Goal: Transaction & Acquisition: Purchase product/service

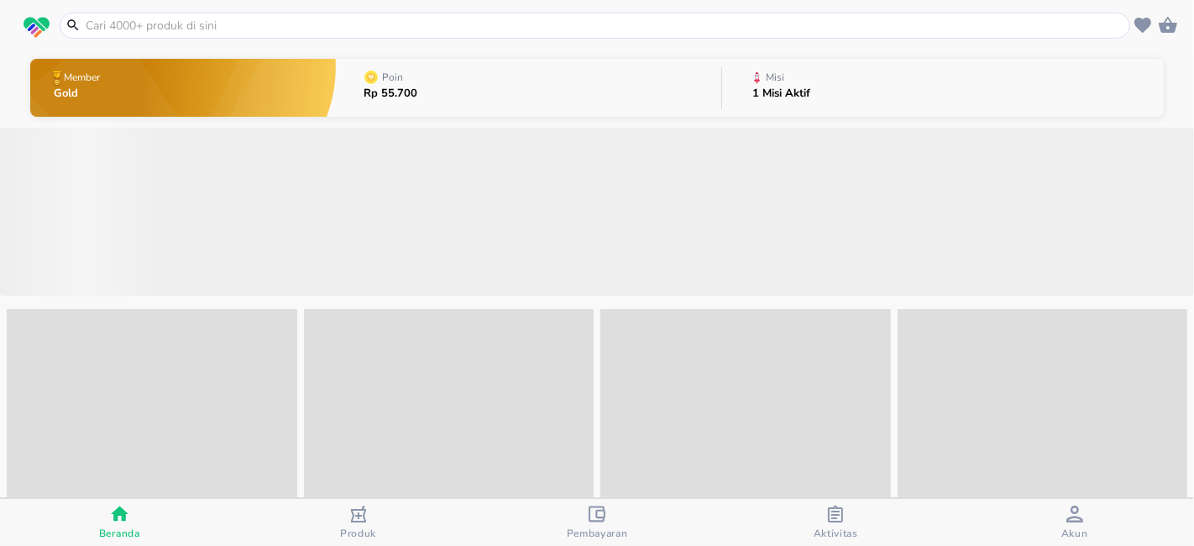
click at [604, 524] on div "button" at bounding box center [597, 516] width 17 height 21
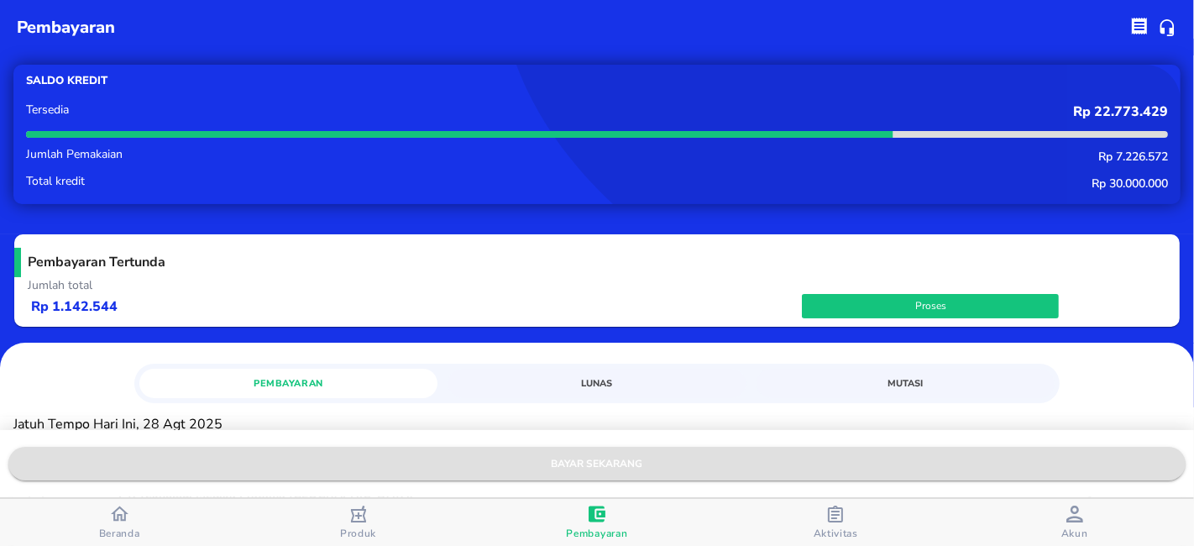
click at [595, 461] on span "bayar sekarang" at bounding box center [597, 464] width 1150 height 18
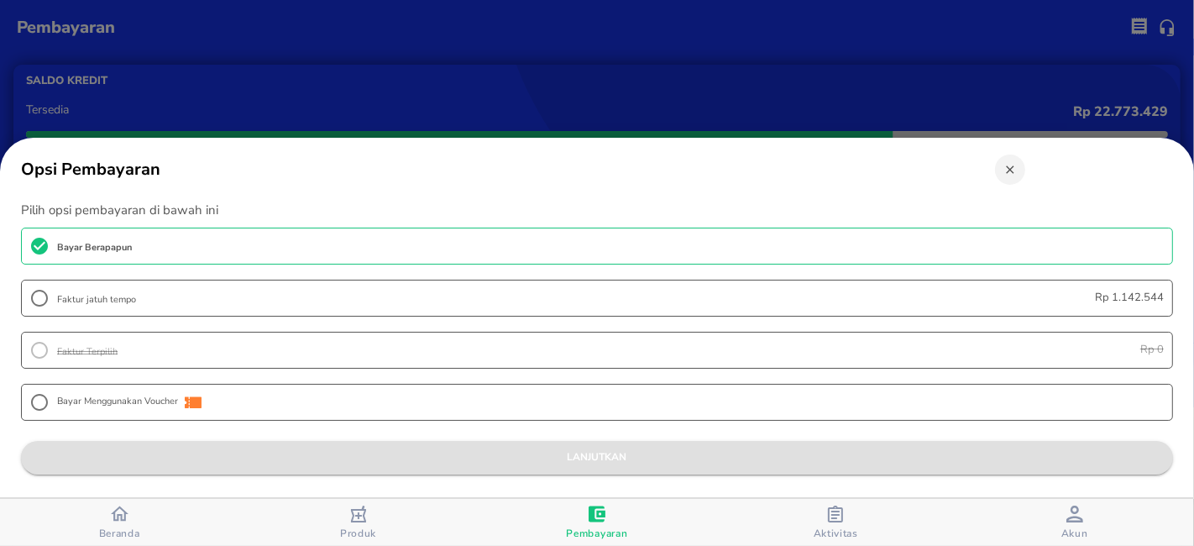
click at [588, 448] on span "lanjutkan" at bounding box center [596, 457] width 1125 height 18
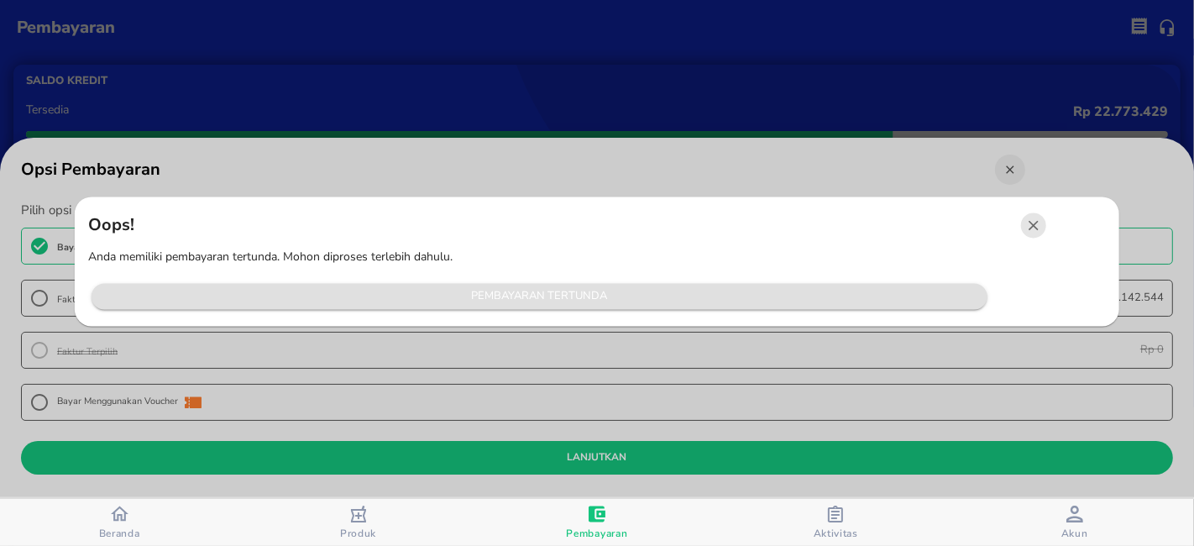
click at [563, 289] on span "Pembayaran Tertunda" at bounding box center [539, 296] width 879 height 19
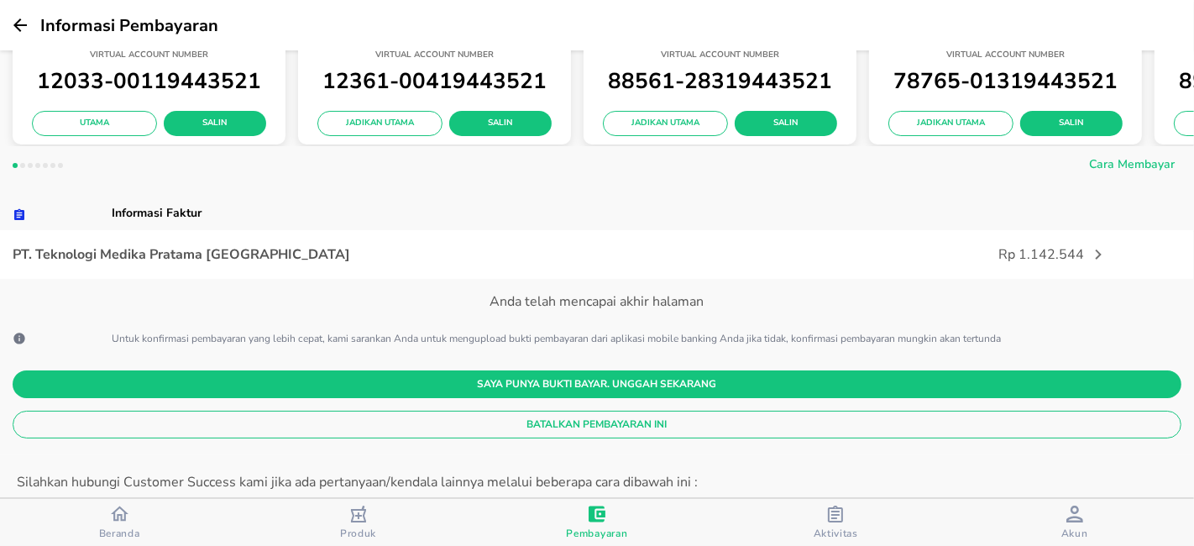
scroll to position [280, 0]
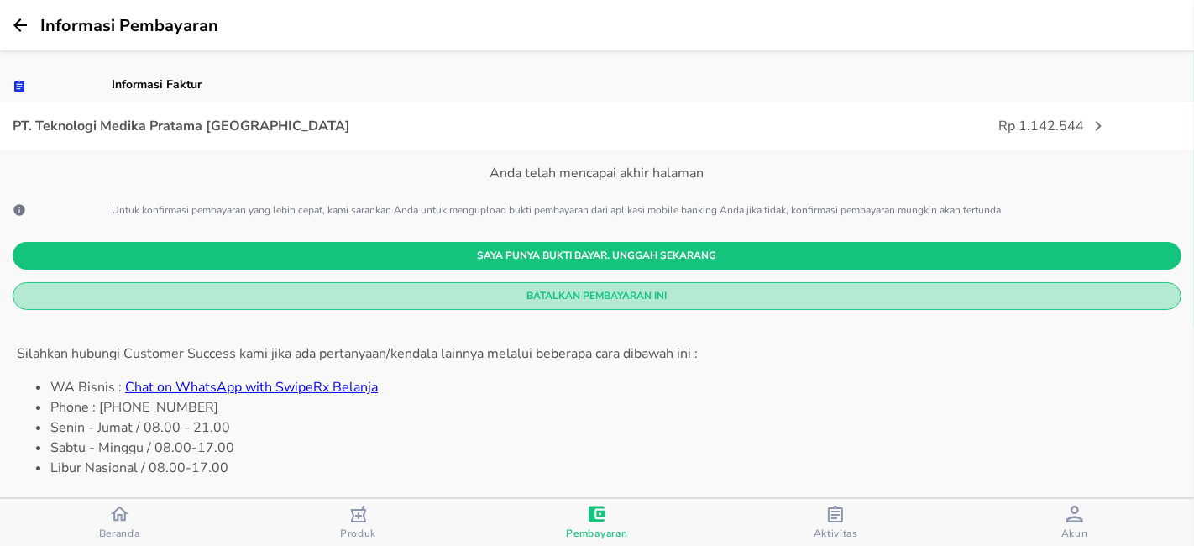
click at [627, 293] on span "Batalkan Pembayaran Ini" at bounding box center [597, 296] width 1142 height 18
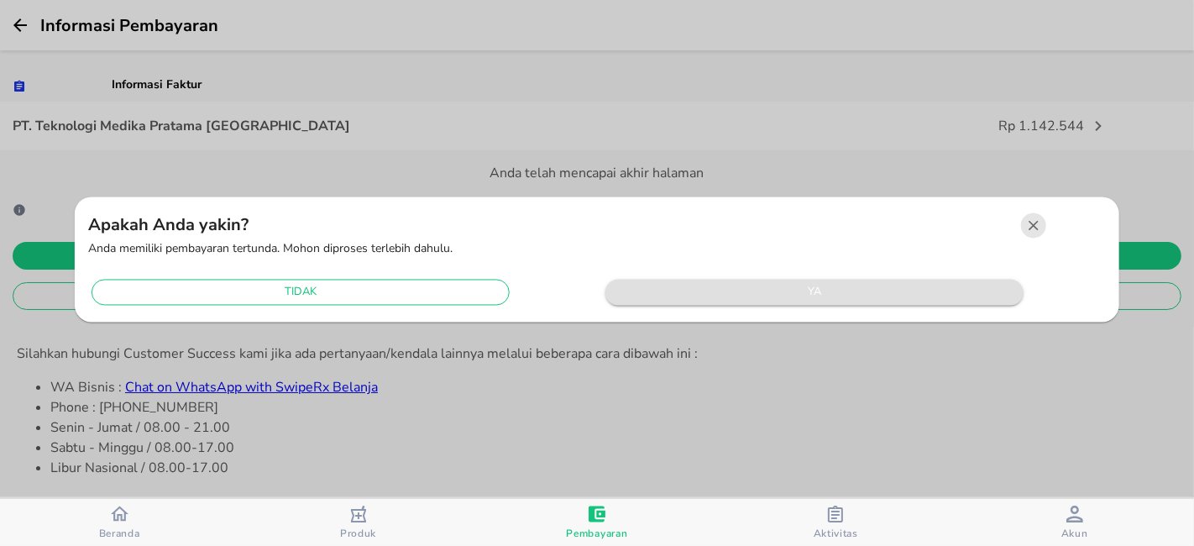
click at [682, 294] on span "ya" at bounding box center [814, 292] width 401 height 19
